Goal: Information Seeking & Learning: Compare options

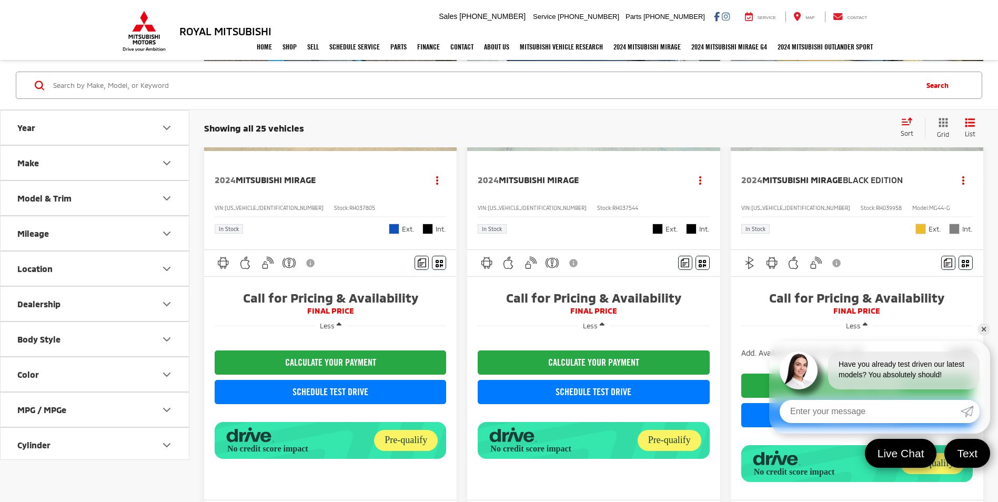
scroll to position [789, 0]
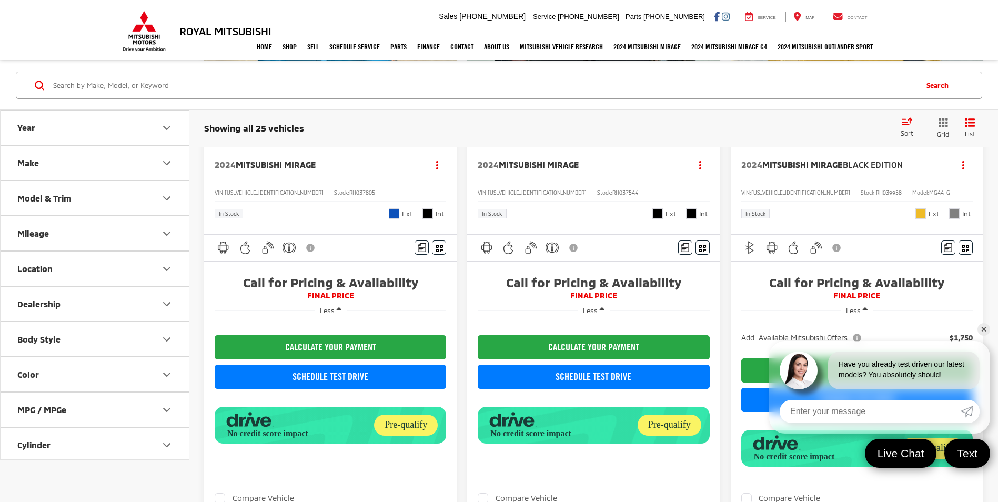
click at [335, 294] on span "FINAL PRICE" at bounding box center [331, 296] width 232 height 11
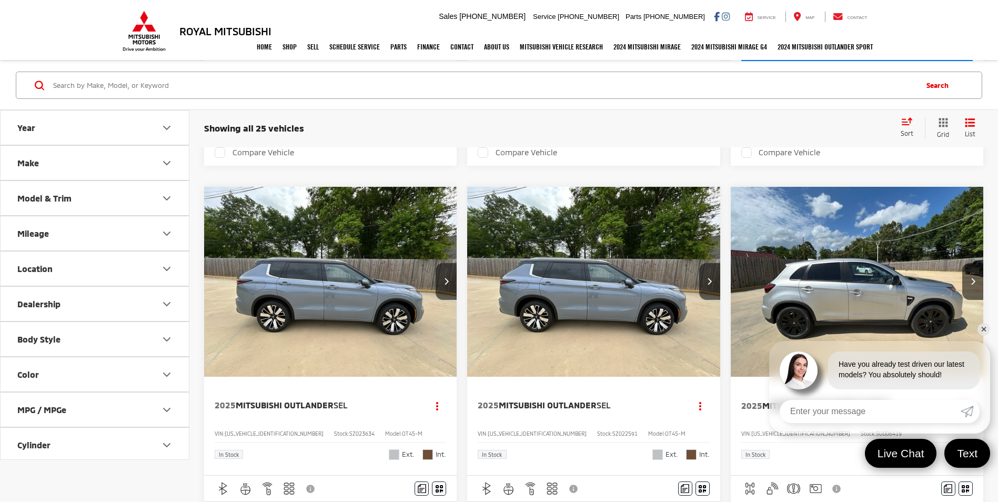
scroll to position [895, 0]
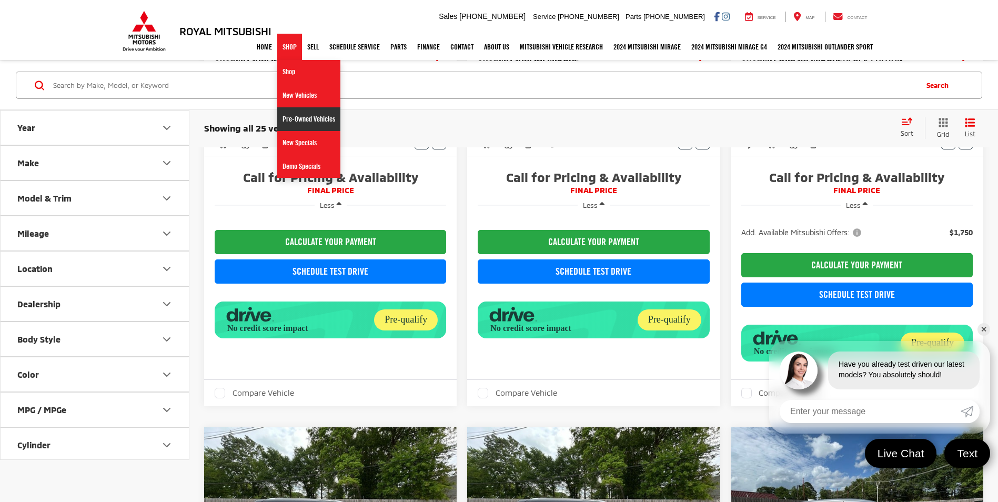
click at [296, 115] on link "Pre-Owned Vehicles" at bounding box center [308, 119] width 63 height 24
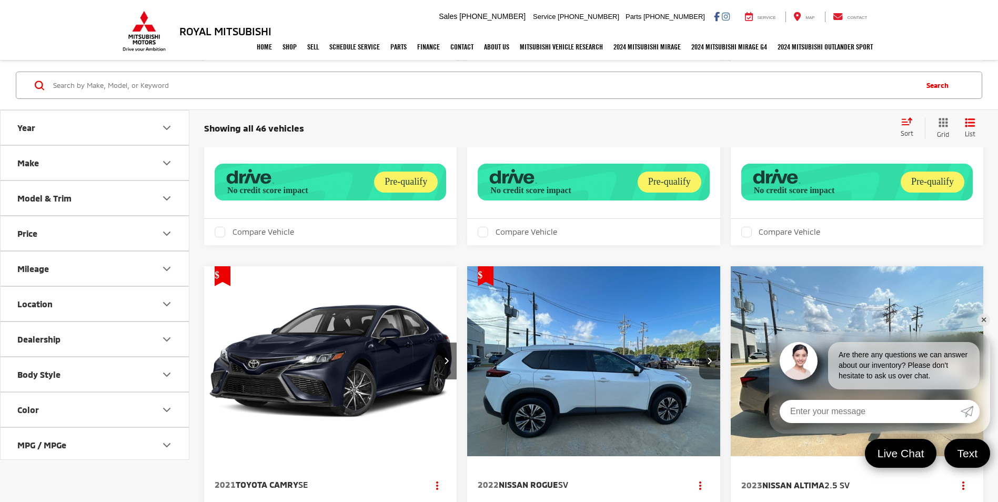
scroll to position [3052, 0]
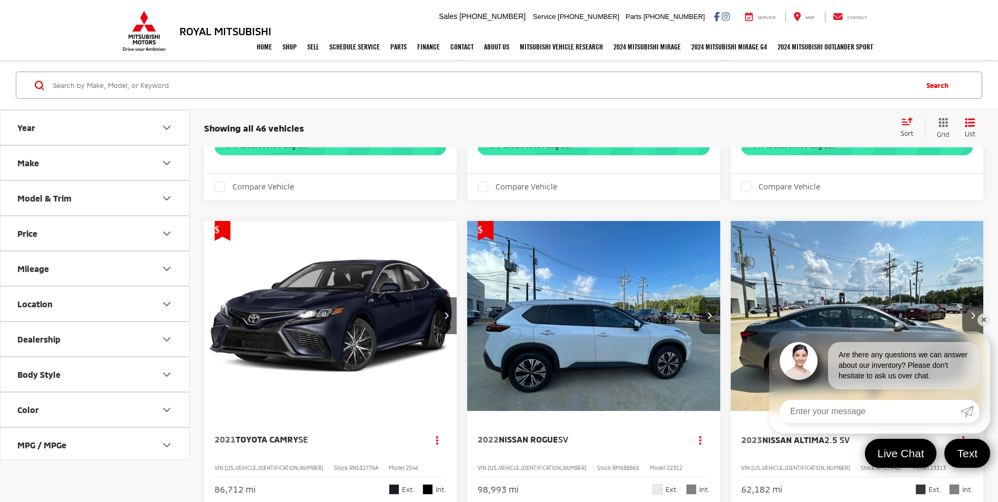
click at [102, 198] on button "Model & Trim" at bounding box center [95, 198] width 189 height 34
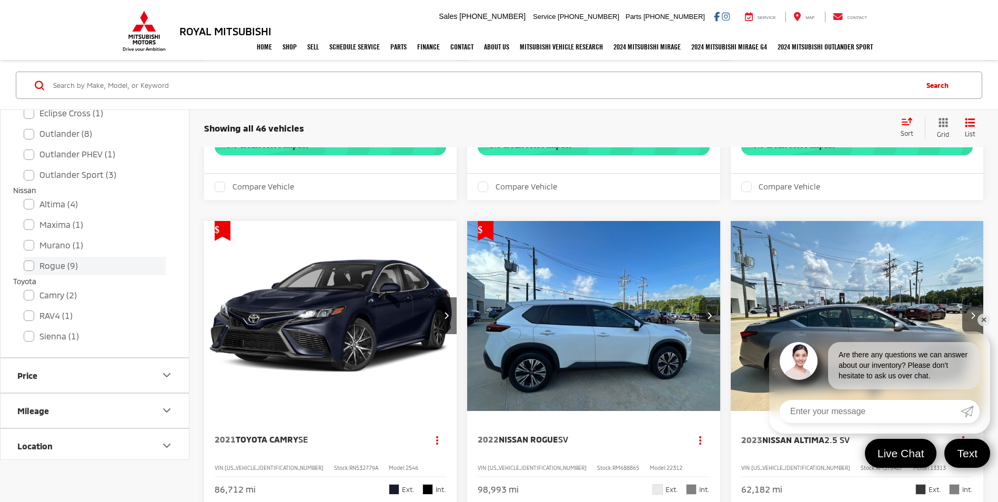
scroll to position [316, 0]
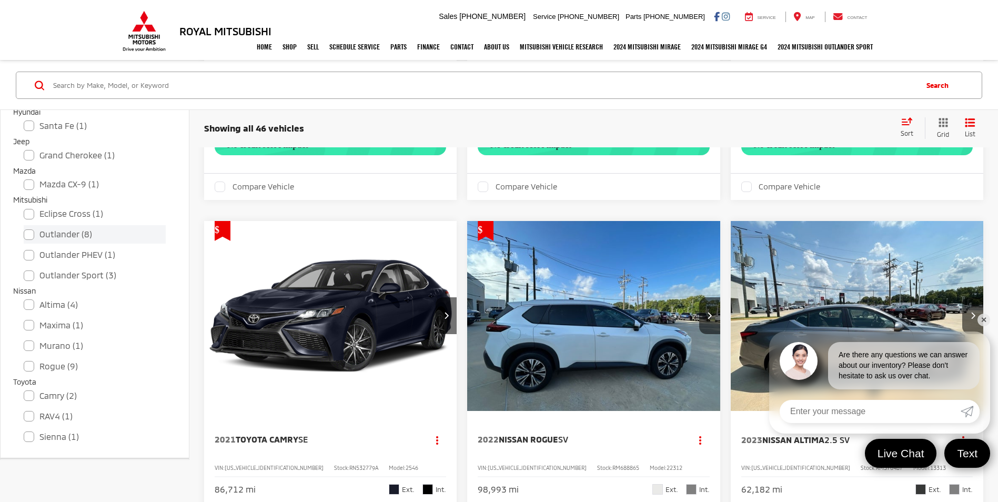
click at [25, 237] on label "Outlander (8)" at bounding box center [95, 234] width 142 height 18
click at [24, 228] on input "Outlander (8)" at bounding box center [24, 227] width 1 height 1
checkbox input "true"
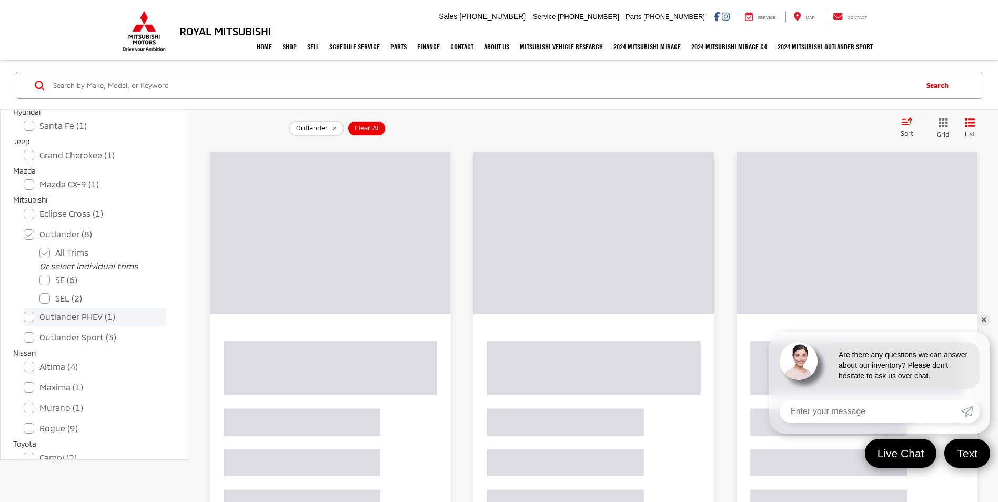
click at [29, 315] on label "Outlander PHEV (1)" at bounding box center [95, 317] width 142 height 18
click at [24, 311] on input "Outlander PHEV (1)" at bounding box center [24, 310] width 1 height 1
checkbox input "true"
